Goal: Information Seeking & Learning: Learn about a topic

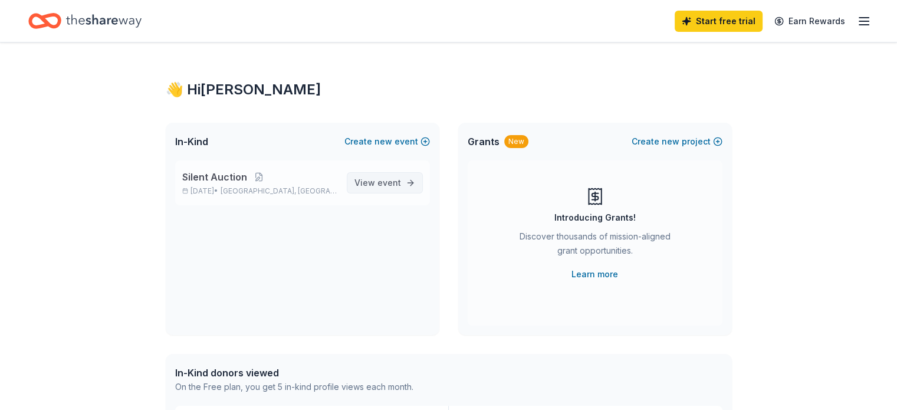
click at [386, 190] on link "View event" at bounding box center [385, 182] width 76 height 21
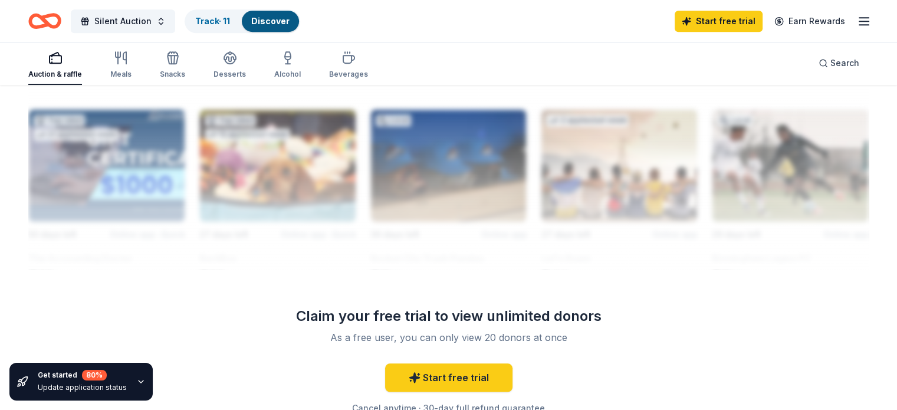
scroll to position [1051, 0]
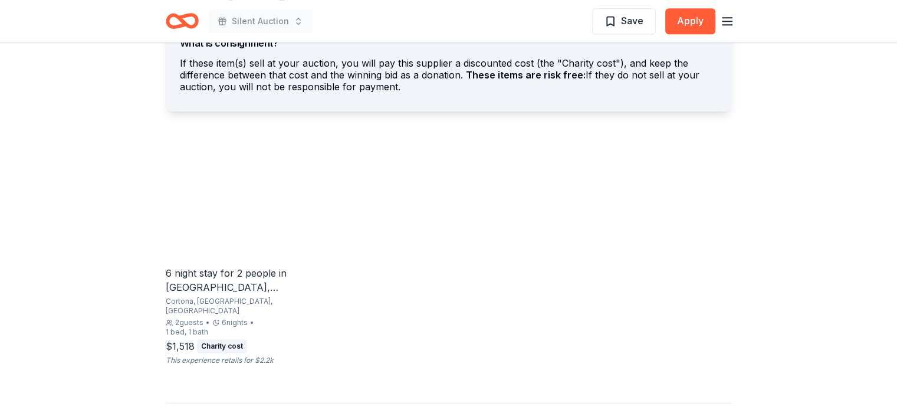
scroll to position [731, 0]
